Goal: Information Seeking & Learning: Learn about a topic

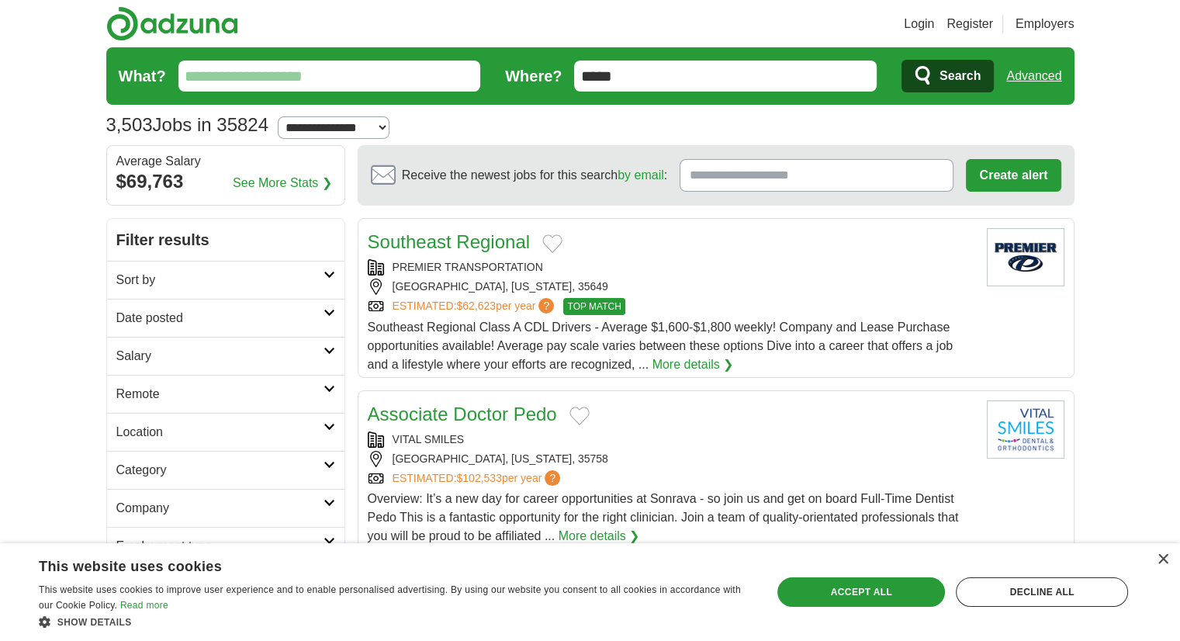
click at [155, 470] on h2 "Category" at bounding box center [219, 470] width 207 height 19
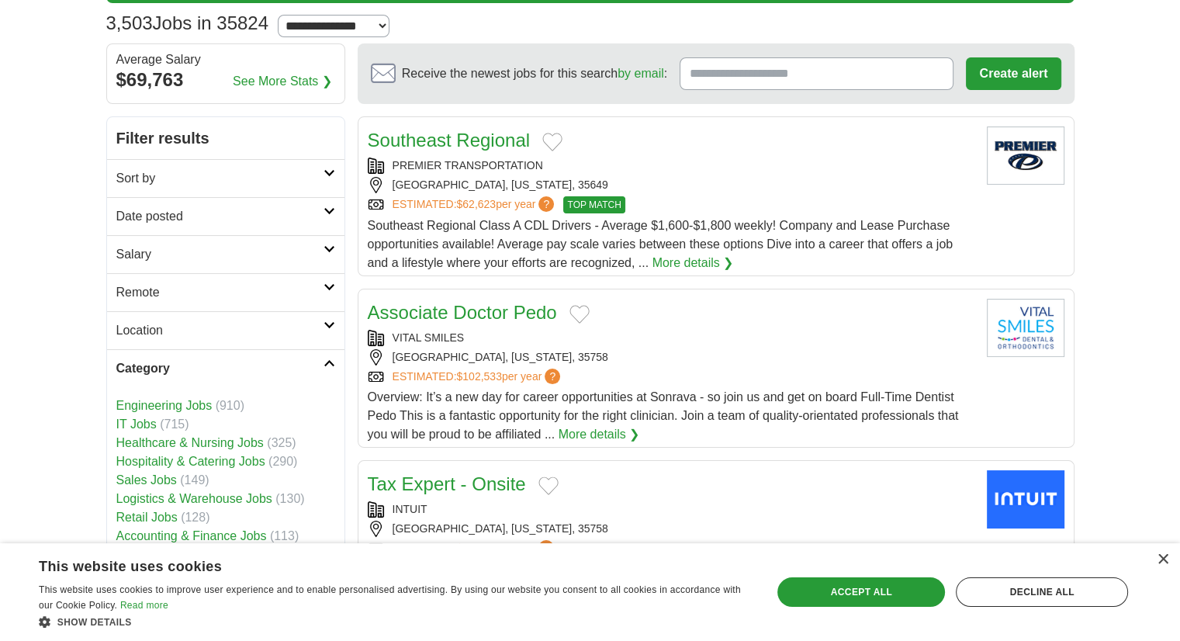
scroll to position [102, 0]
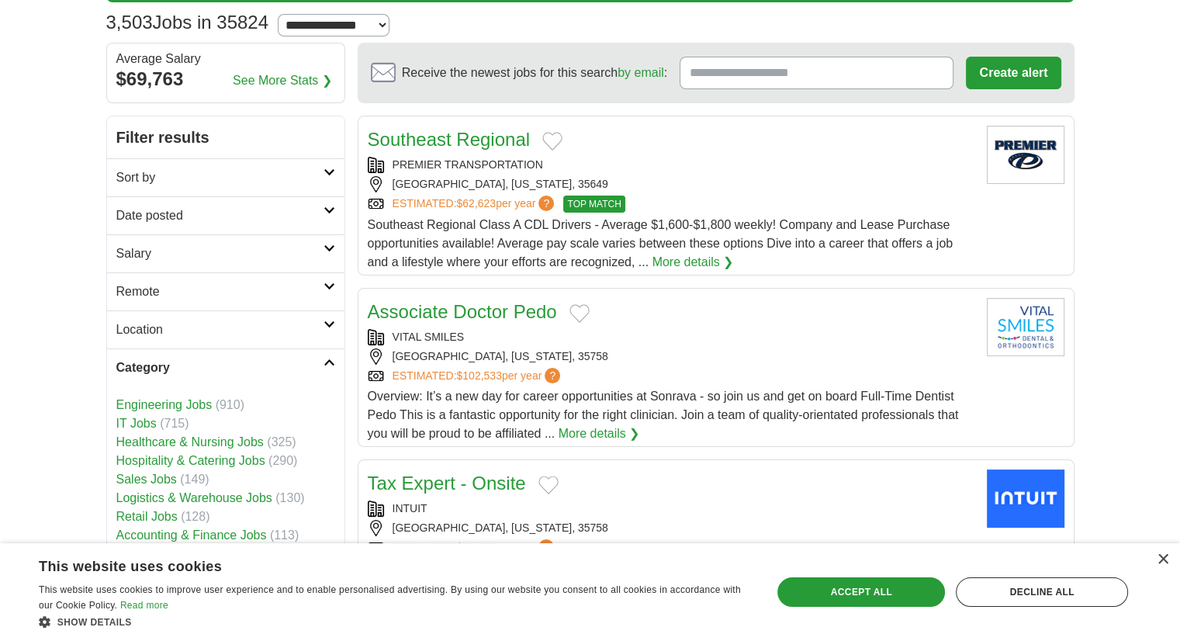
click at [181, 399] on link "Engineering Jobs" at bounding box center [164, 404] width 96 height 13
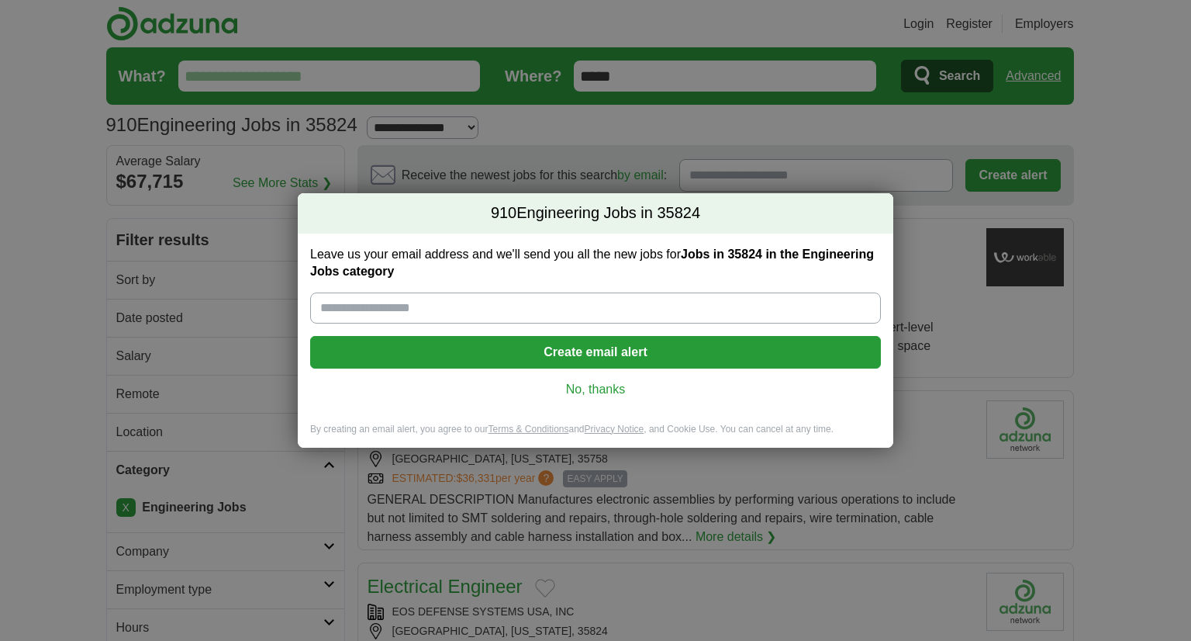
click at [581, 395] on link "No, thanks" at bounding box center [596, 389] width 546 height 17
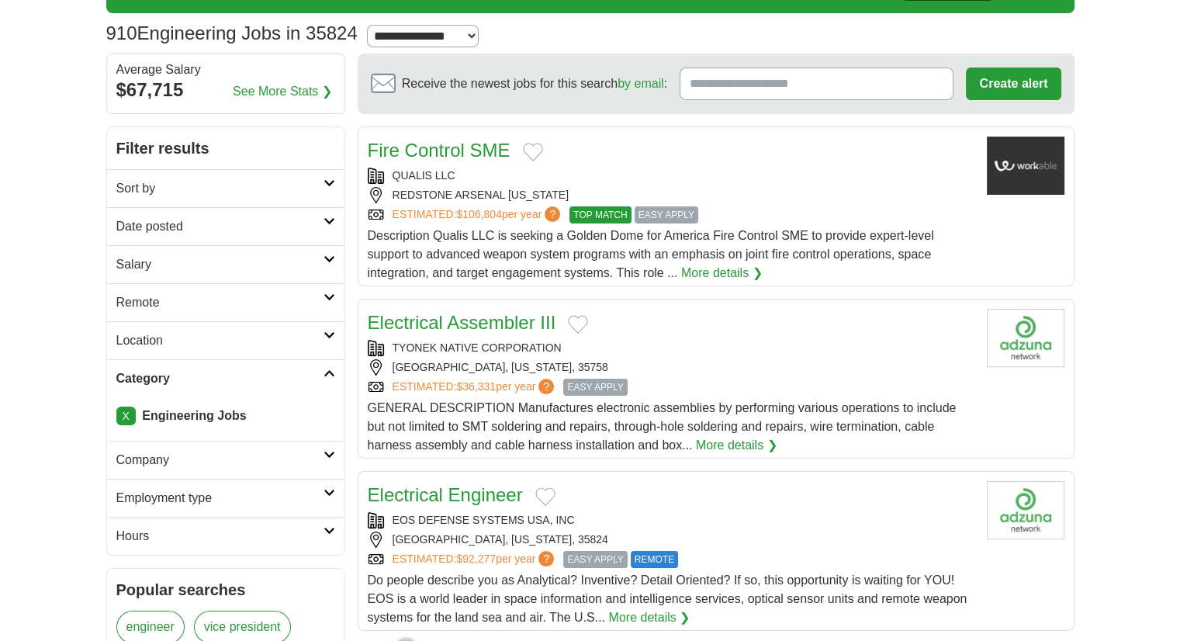
scroll to position [102, 0]
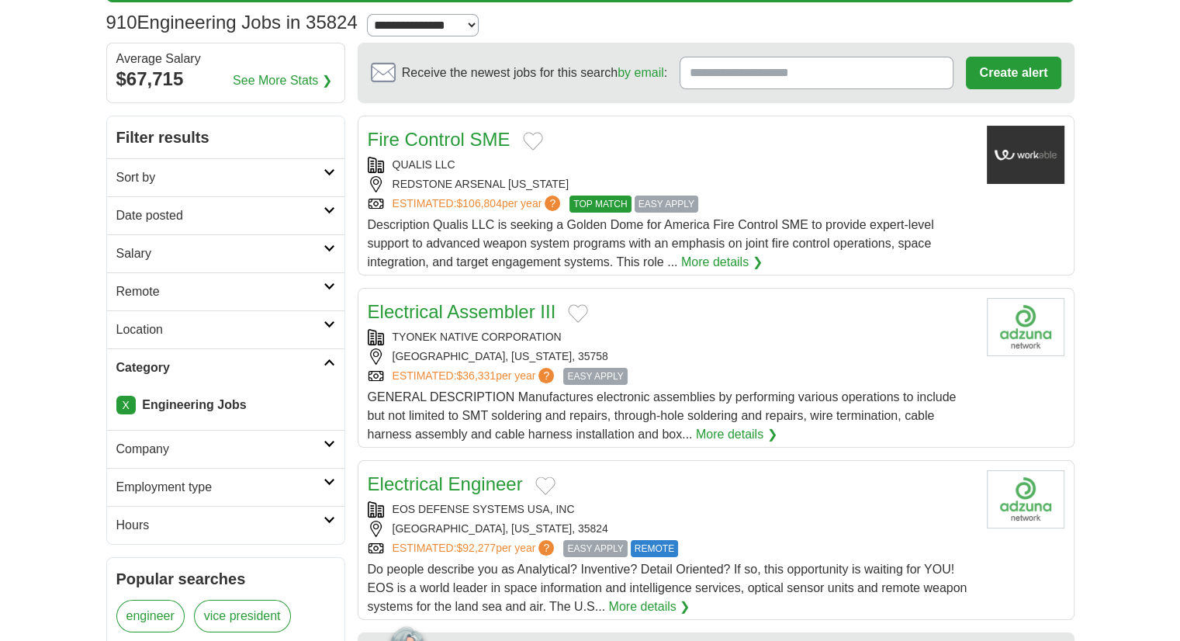
click at [168, 441] on h2 "Company" at bounding box center [219, 449] width 207 height 19
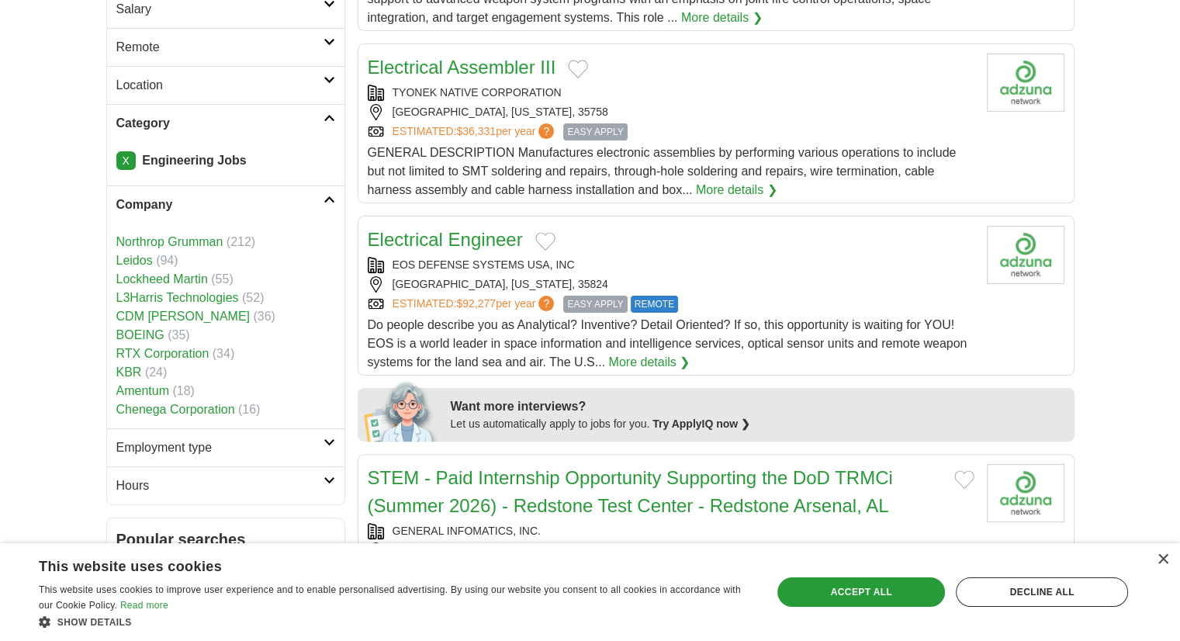
scroll to position [0, 0]
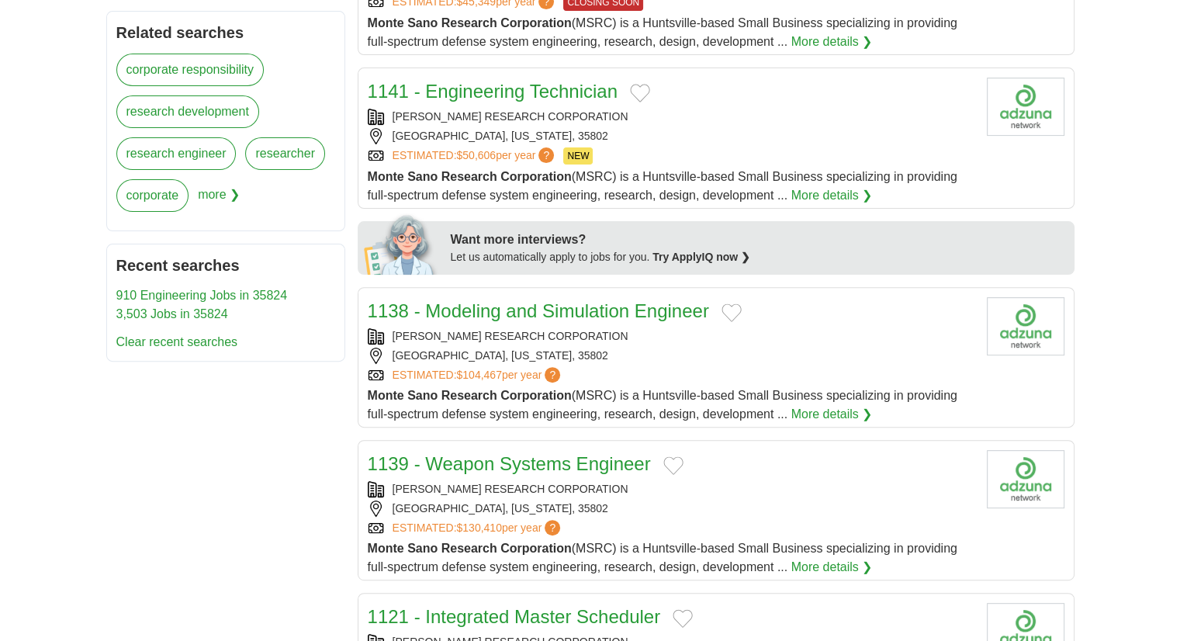
scroll to position [454, 0]
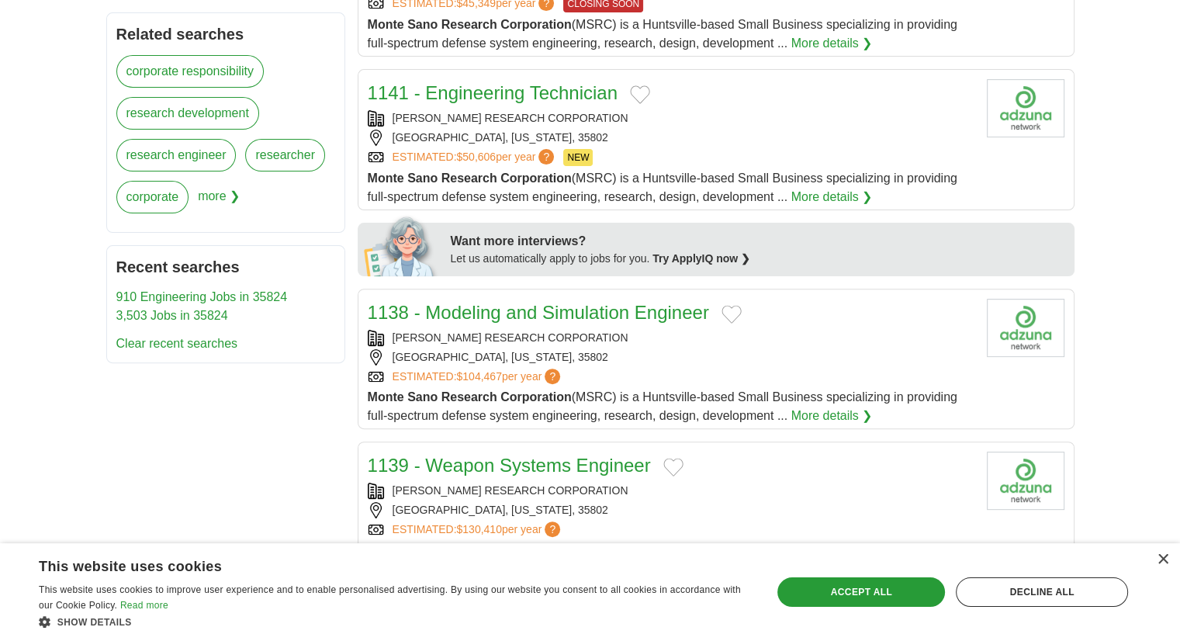
click at [488, 313] on link "1138 - Modeling and Simulation Engineer" at bounding box center [538, 312] width 341 height 21
